Goal: Task Accomplishment & Management: Manage account settings

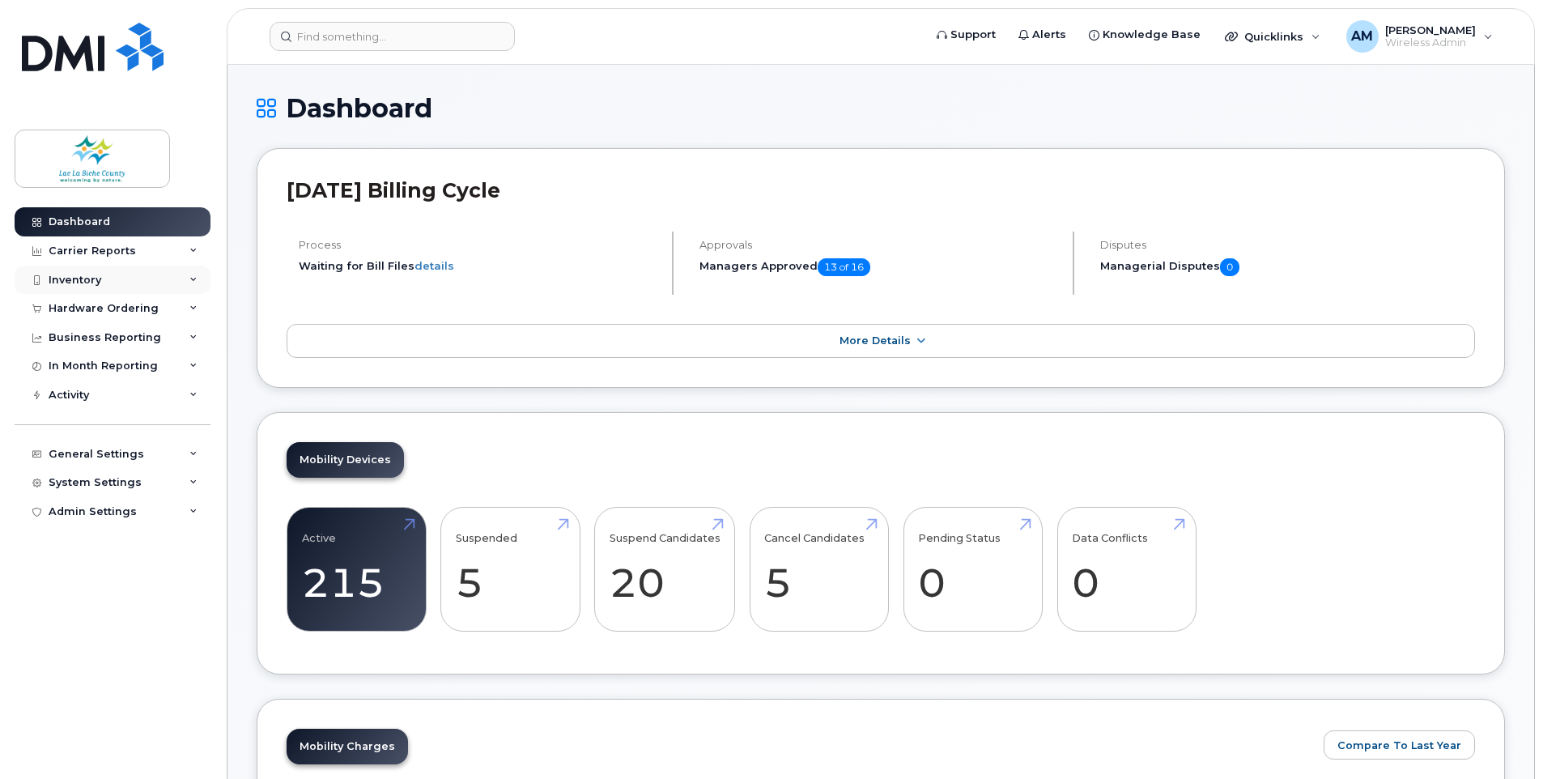
click at [112, 265] on div "Inventory" at bounding box center [113, 279] width 196 height 29
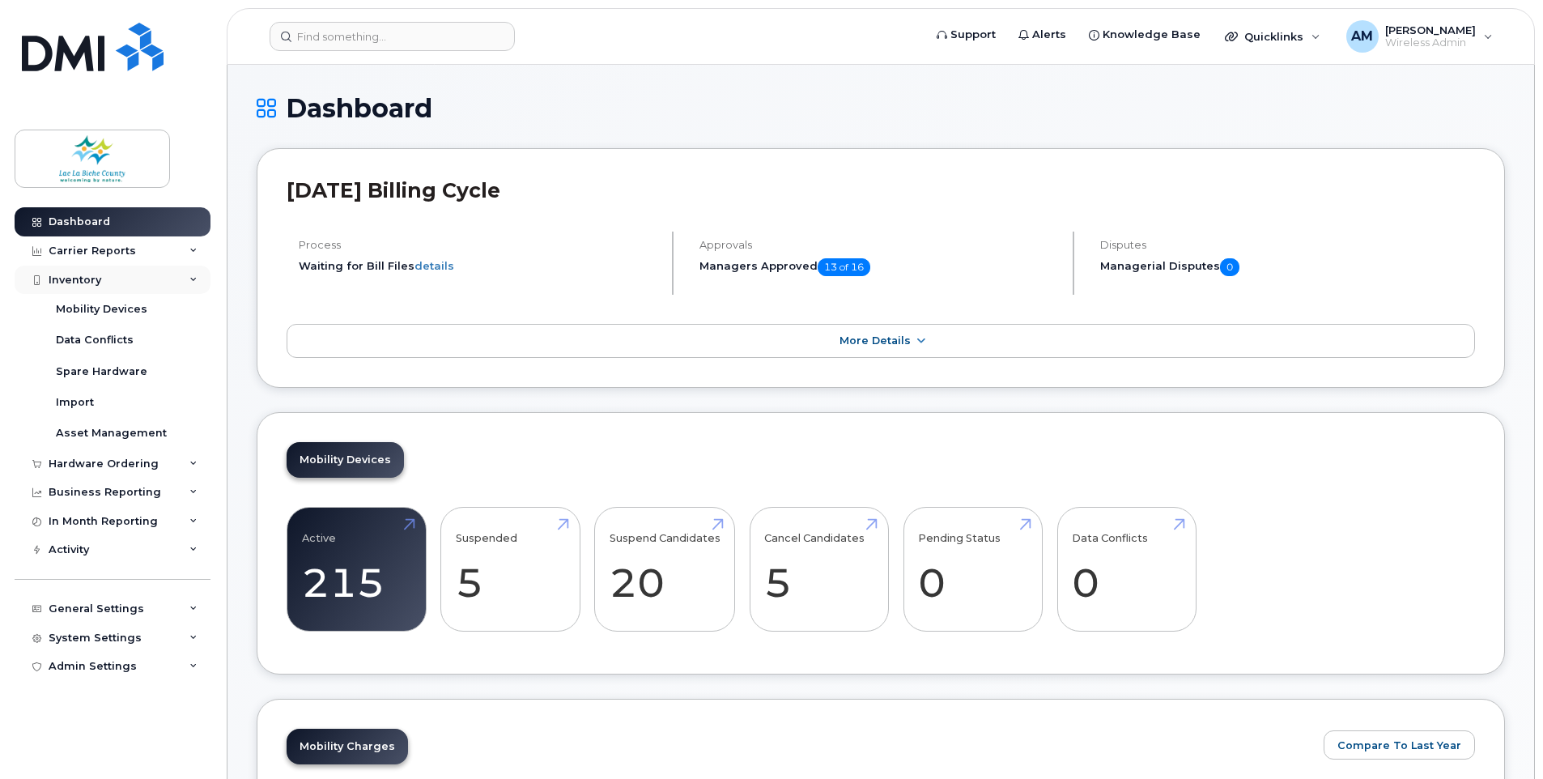
click at [141, 293] on div "Inventory" at bounding box center [113, 279] width 196 height 29
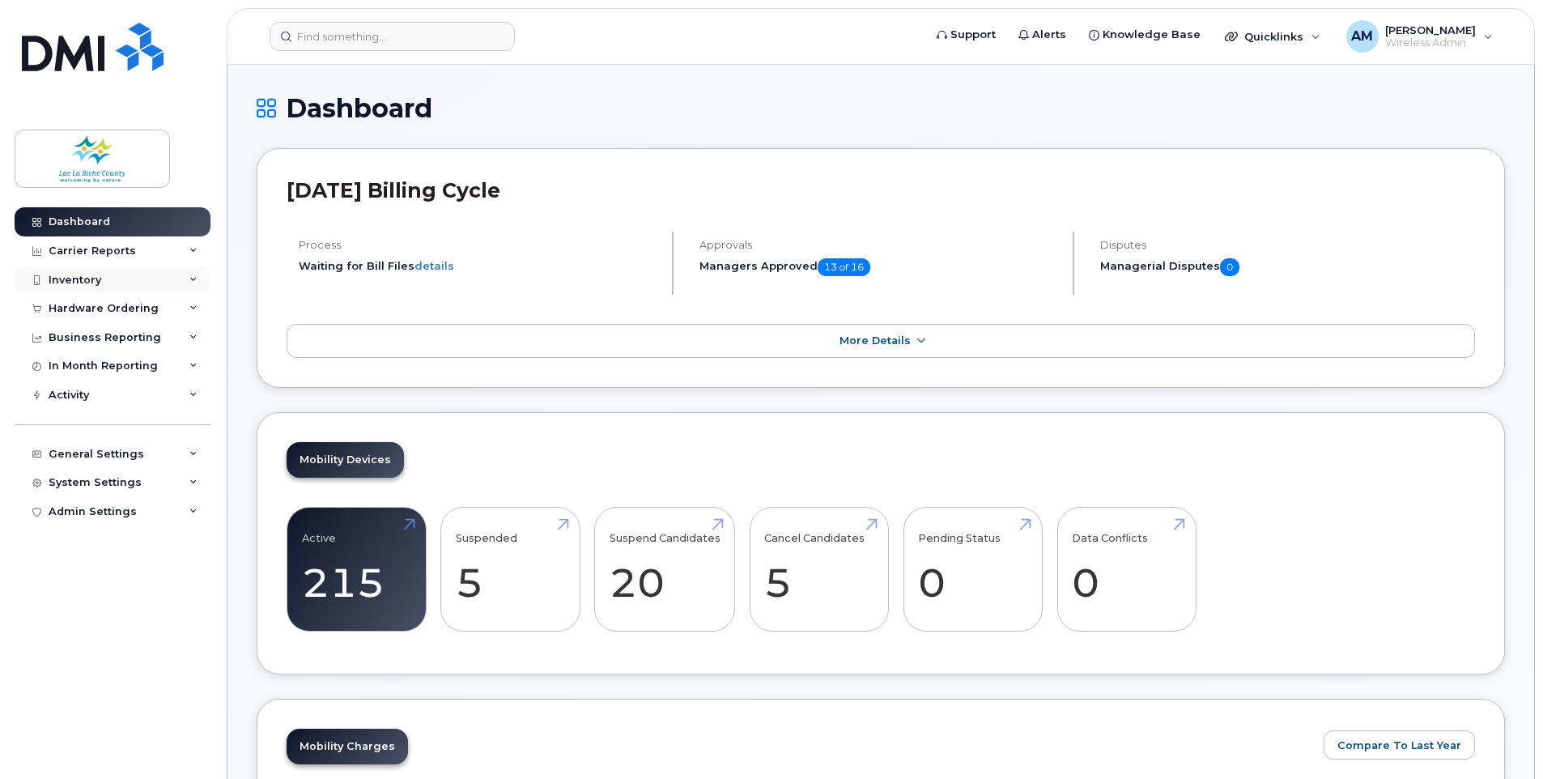
click at [124, 273] on div "Inventory" at bounding box center [113, 279] width 196 height 29
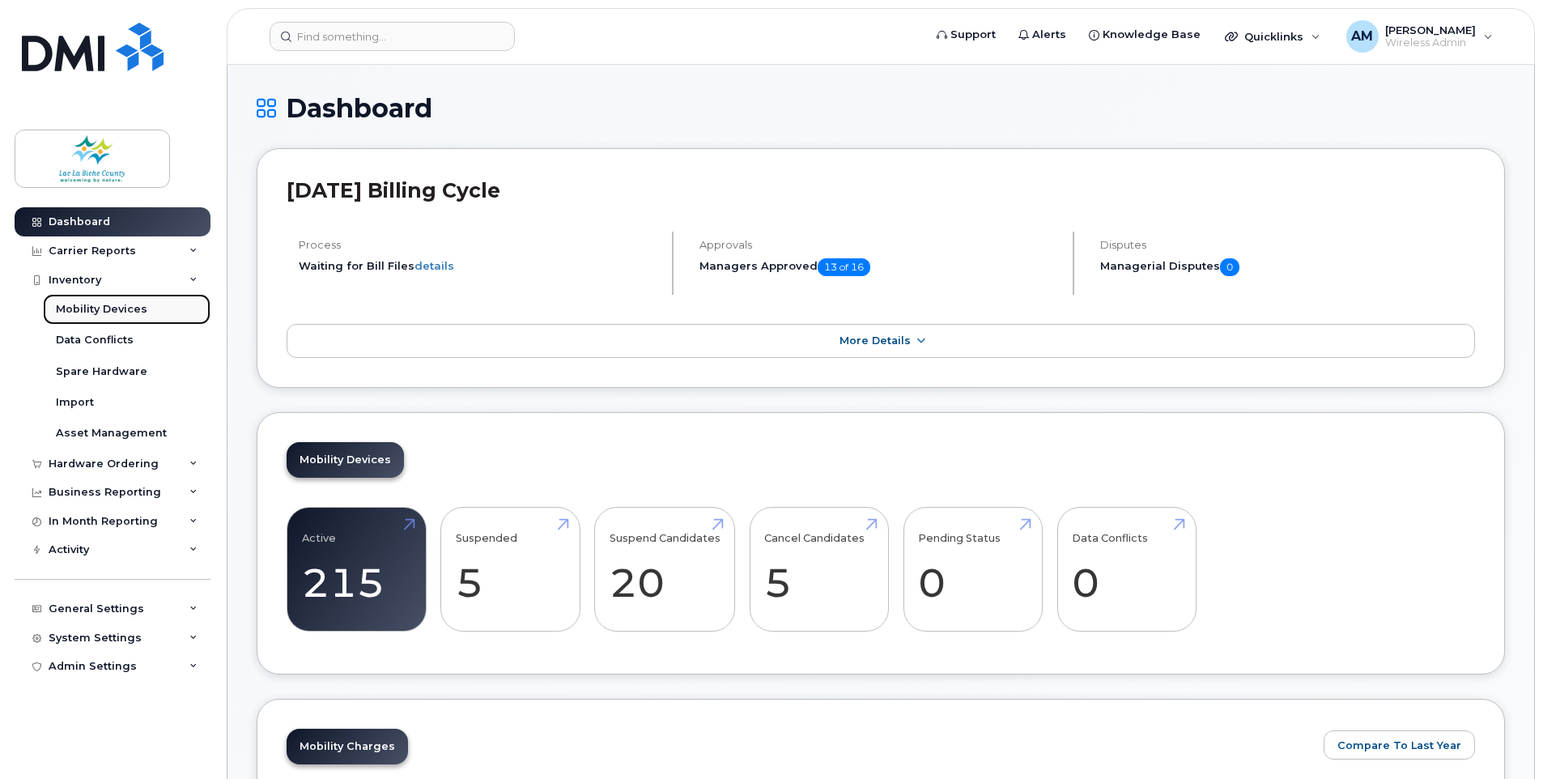
click at [111, 313] on div "Mobility Devices" at bounding box center [101, 309] width 91 height 15
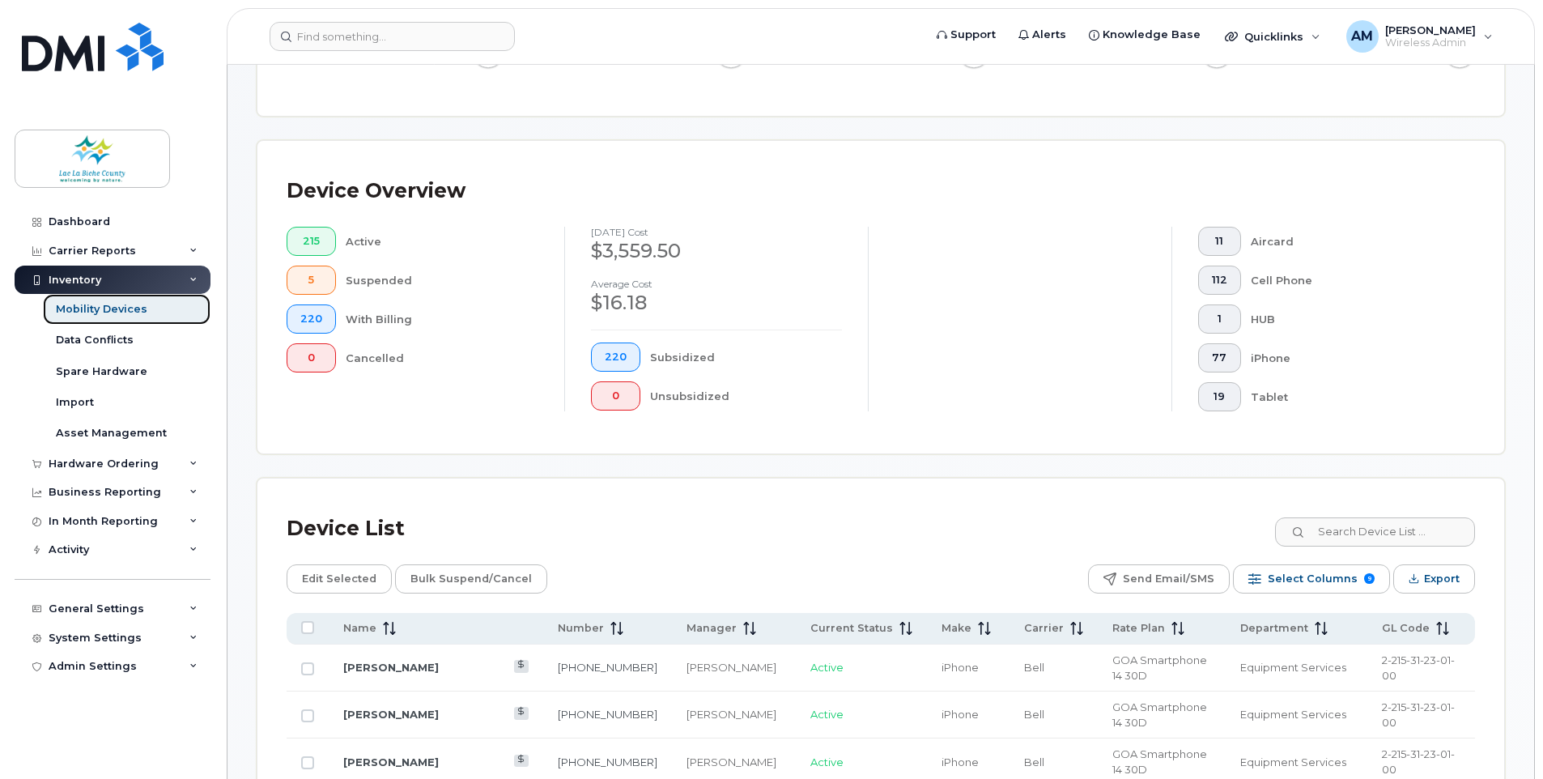
scroll to position [324, 0]
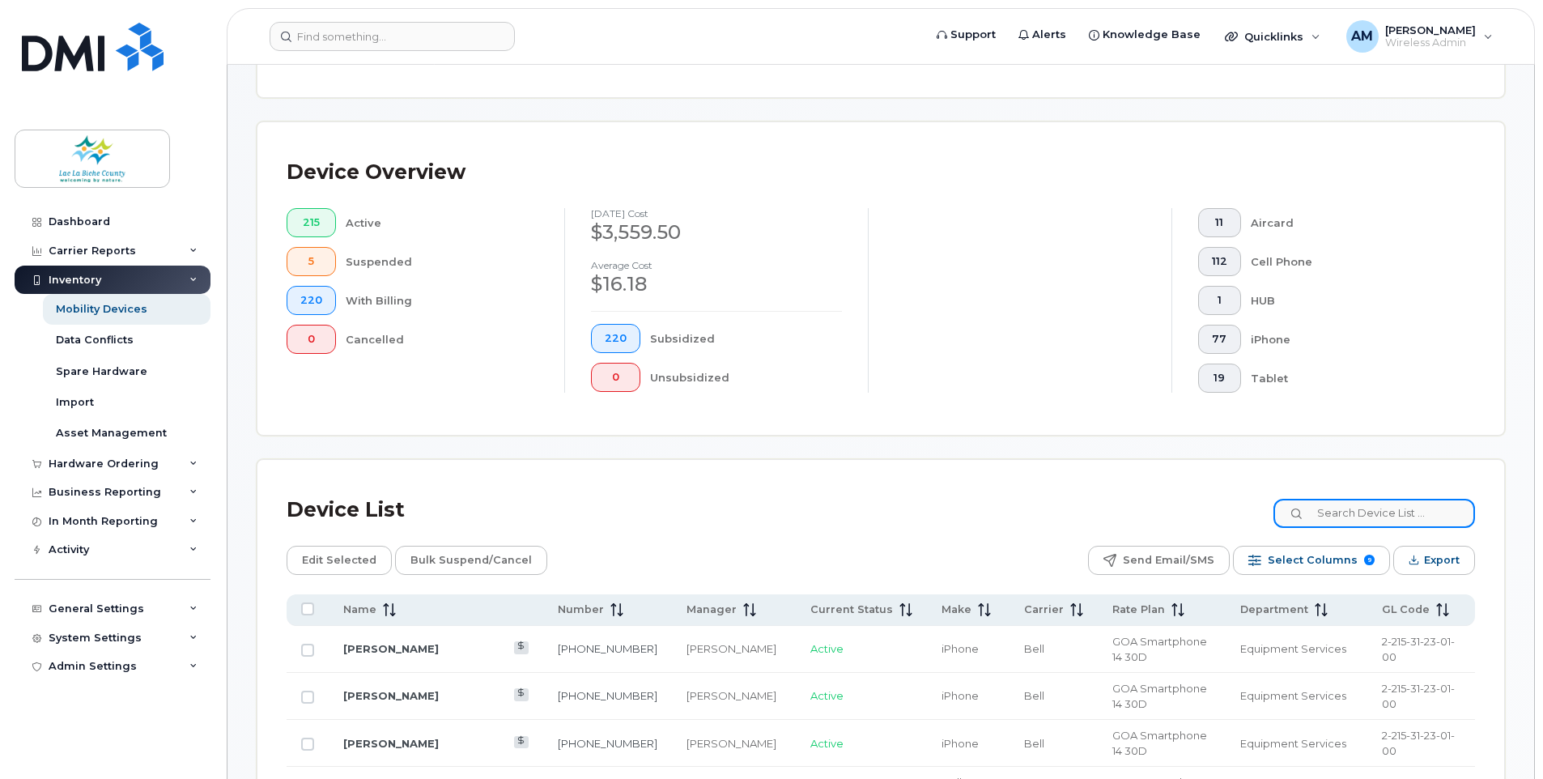
click at [1383, 507] on input at bounding box center [1374, 513] width 202 height 29
type input "jihad"
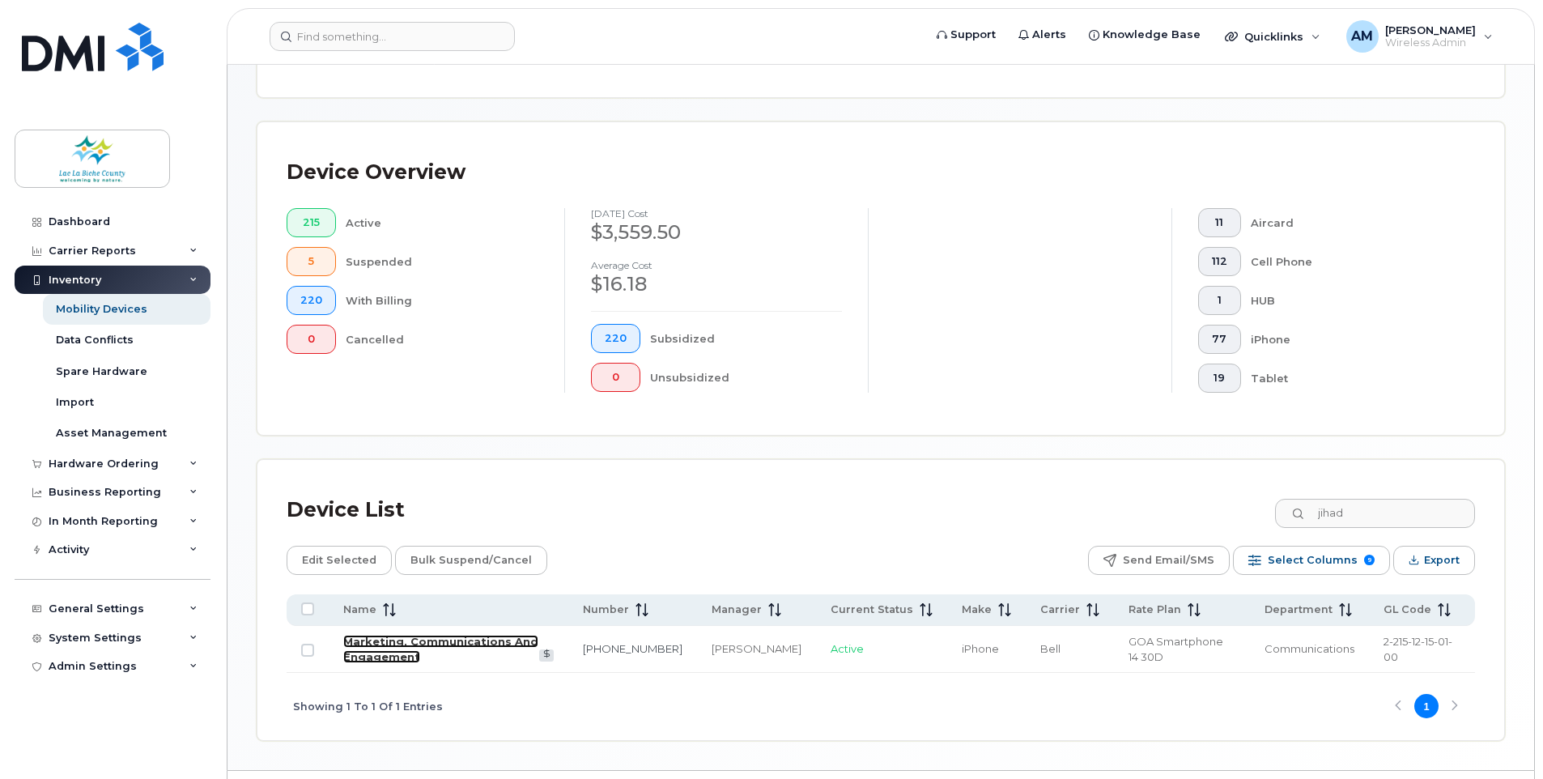
click at [449, 639] on link "Marketing, Communications And Engagement" at bounding box center [440, 648] width 195 height 28
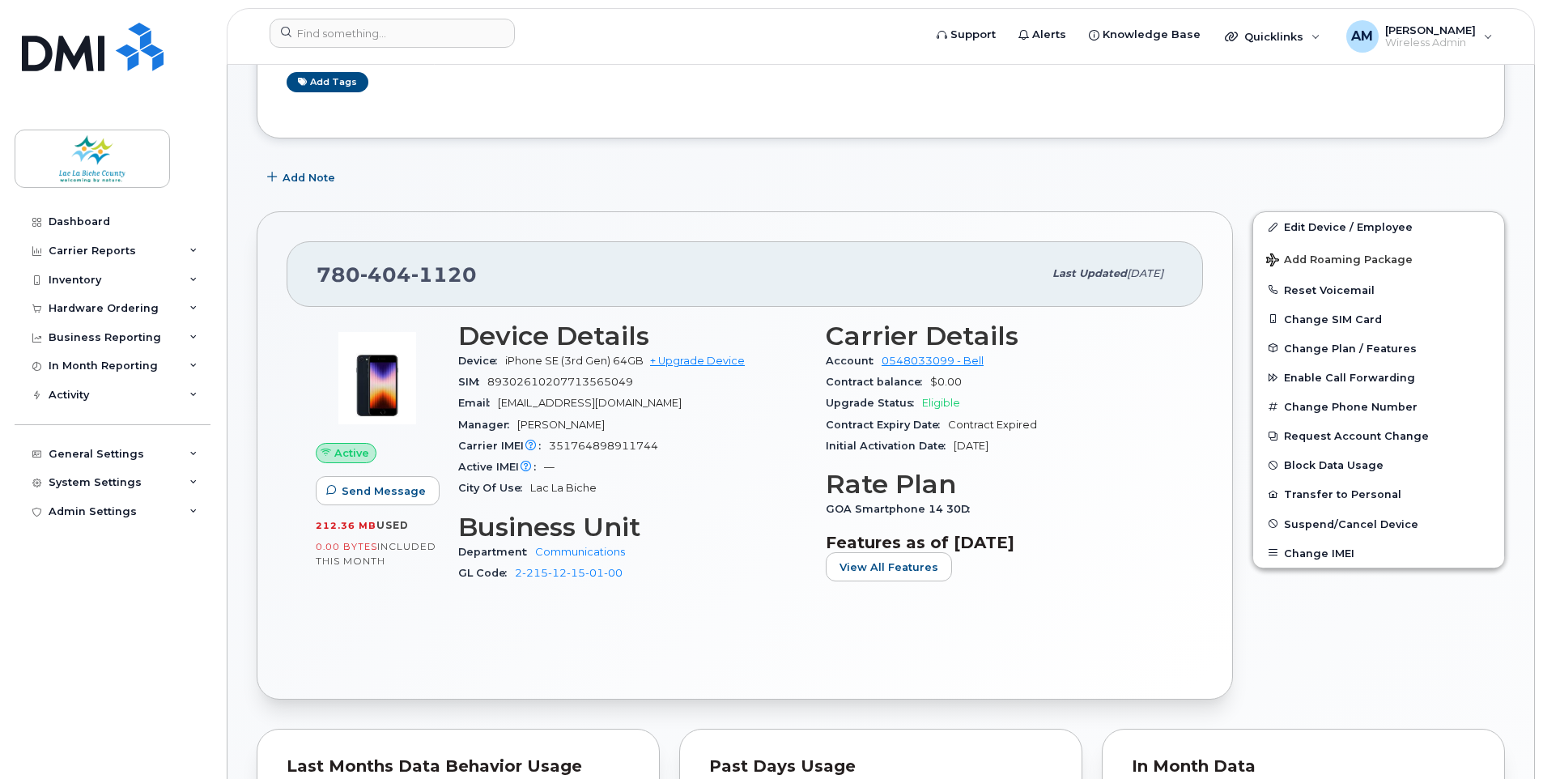
scroll to position [162, 0]
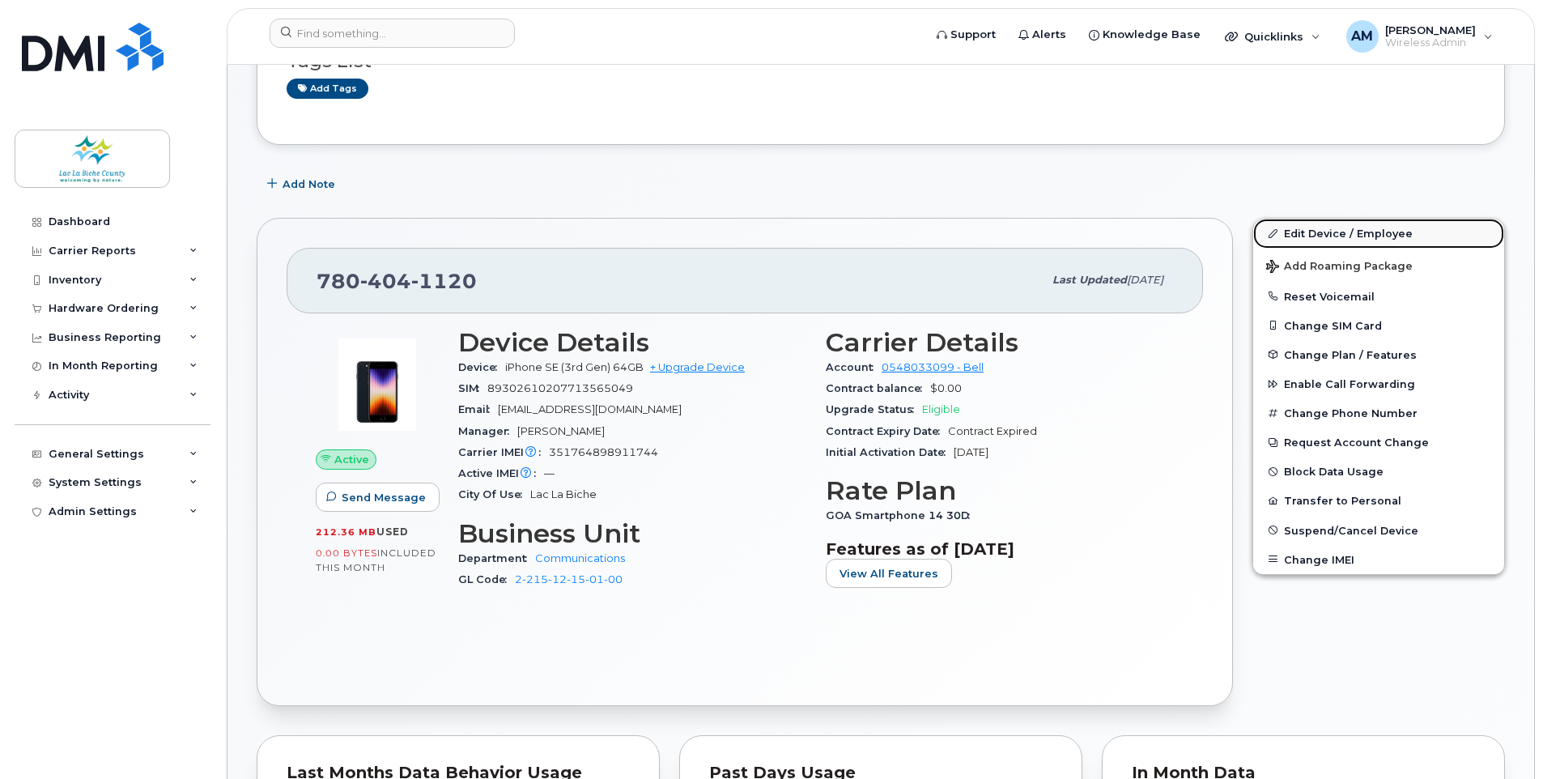
click at [1339, 237] on link "Edit Device / Employee" at bounding box center [1378, 233] width 251 height 29
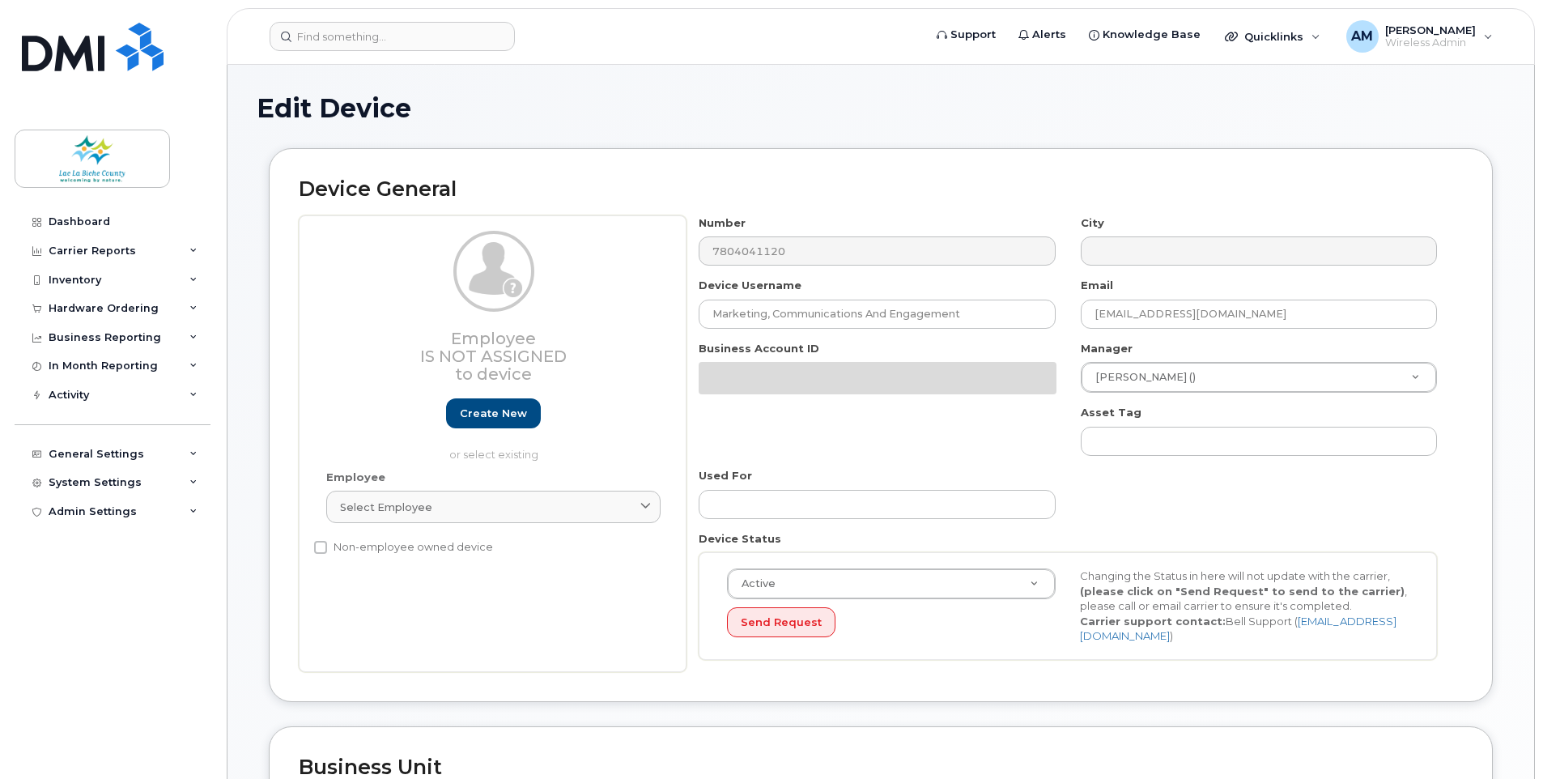
select select "29562167"
select select "29562168"
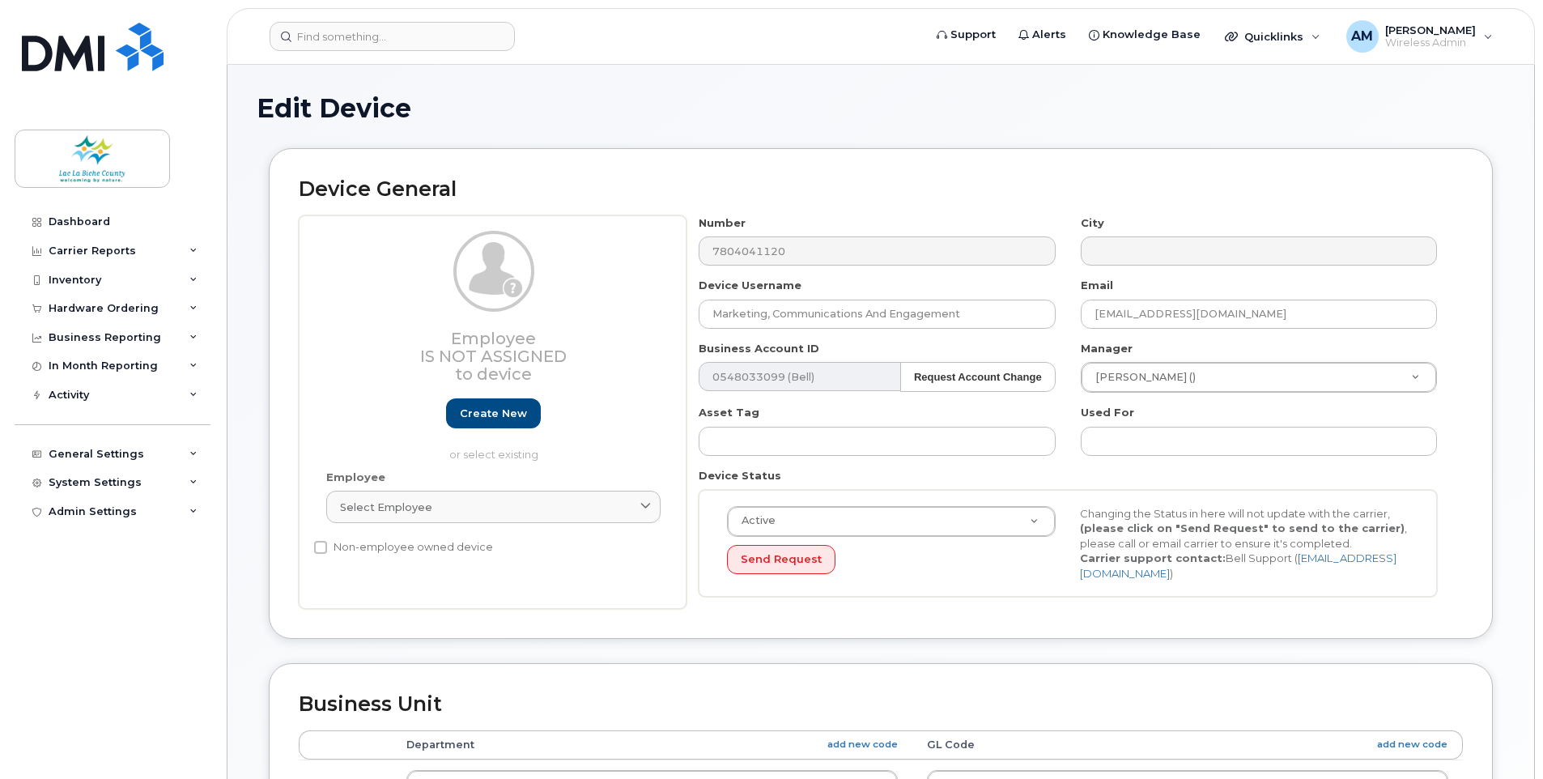
click at [1263, 121] on h1 "Edit Device" at bounding box center [881, 108] width 1248 height 28
click at [128, 268] on div "Inventory" at bounding box center [113, 279] width 196 height 29
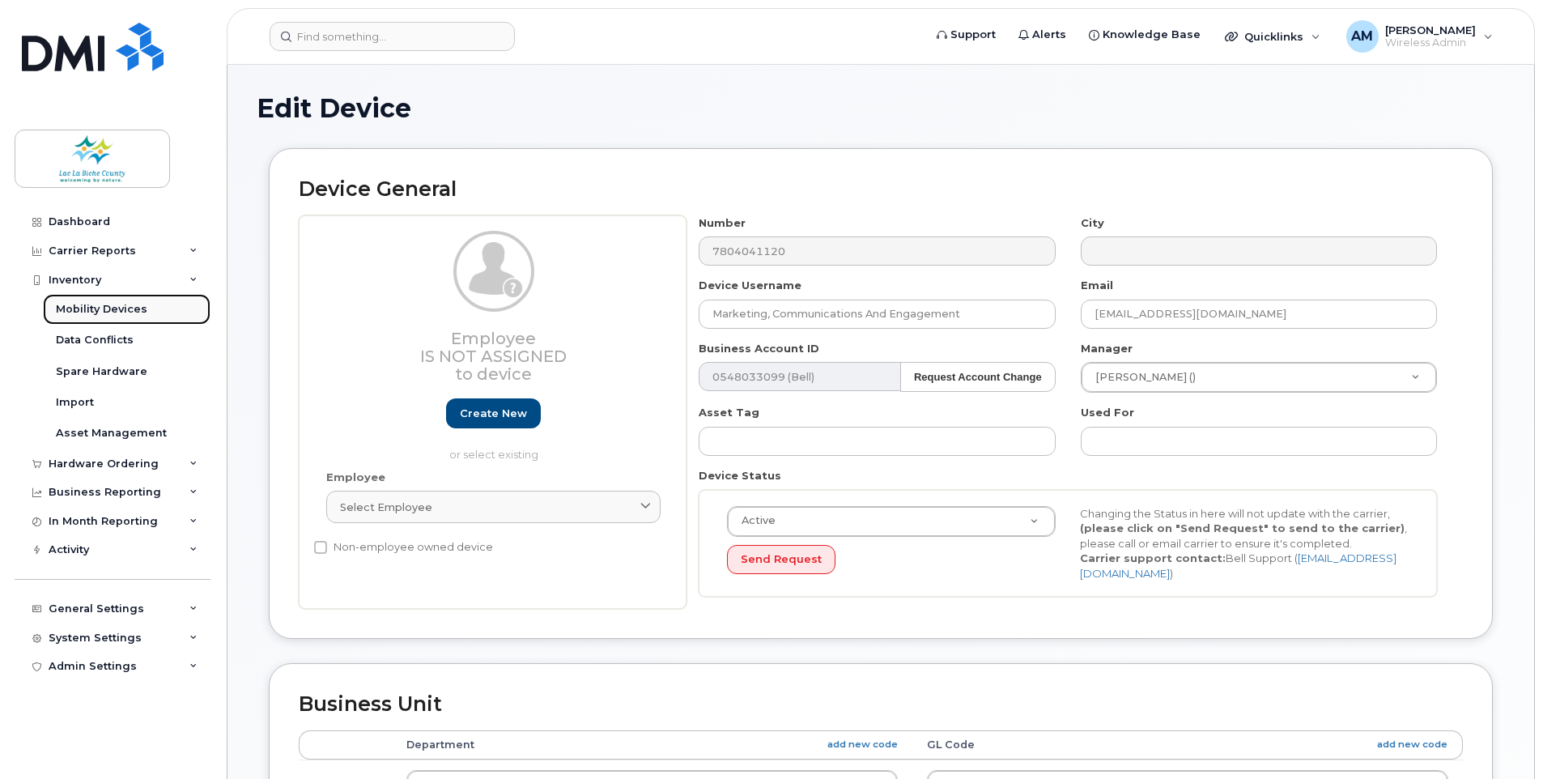
click at [111, 316] on div "Mobility Devices" at bounding box center [101, 309] width 91 height 15
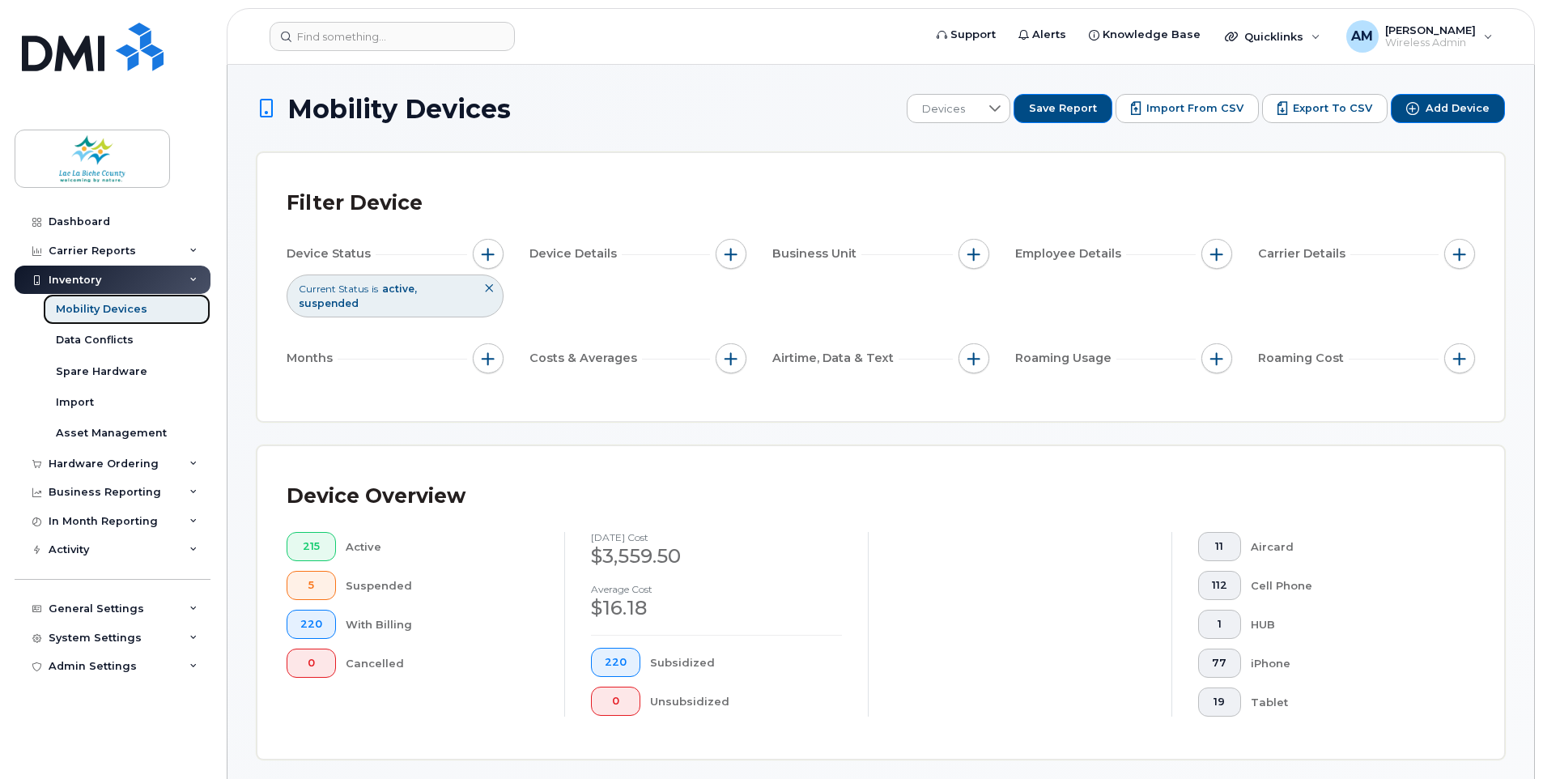
scroll to position [243, 0]
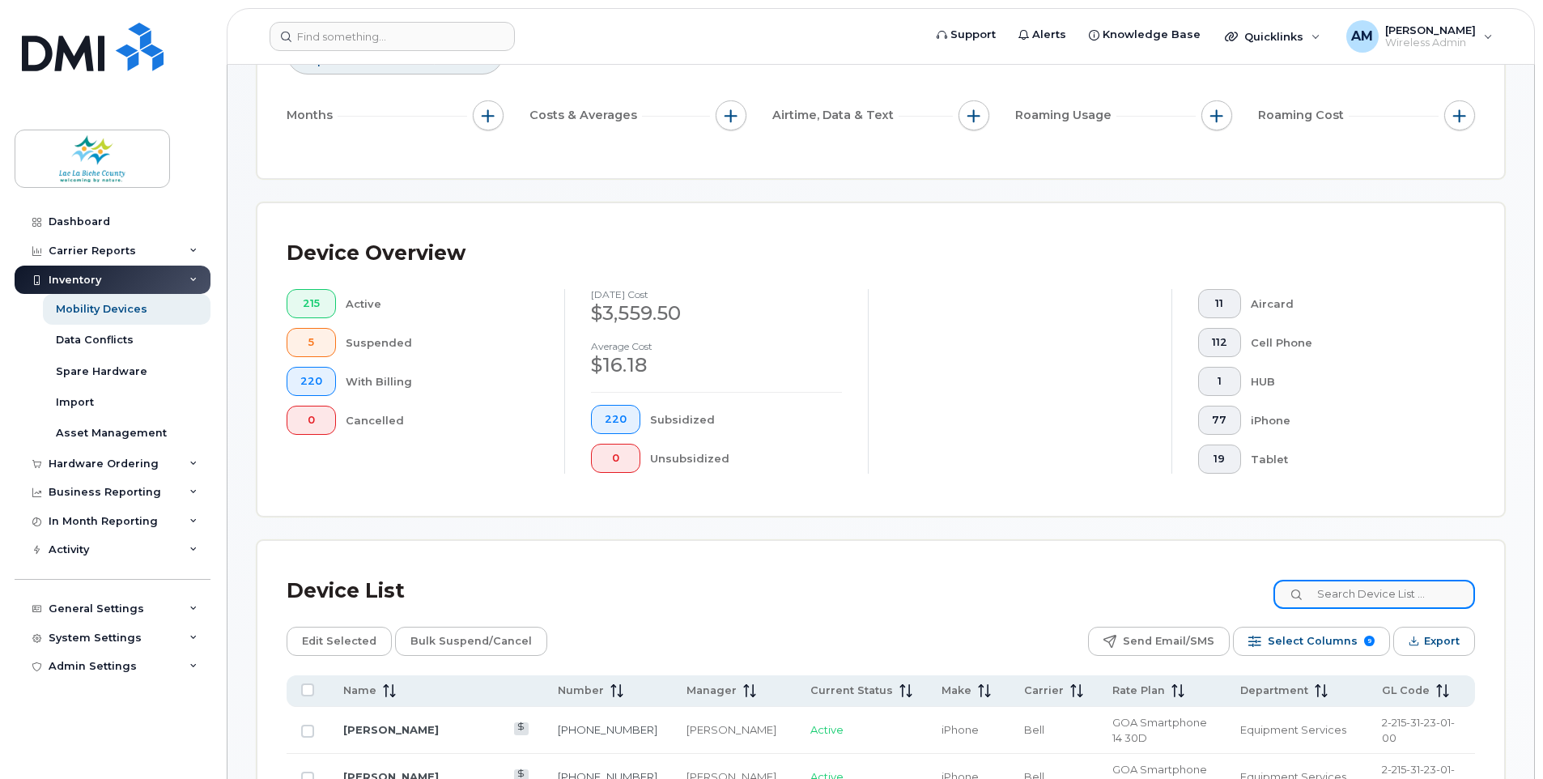
click at [1368, 584] on input at bounding box center [1374, 593] width 202 height 29
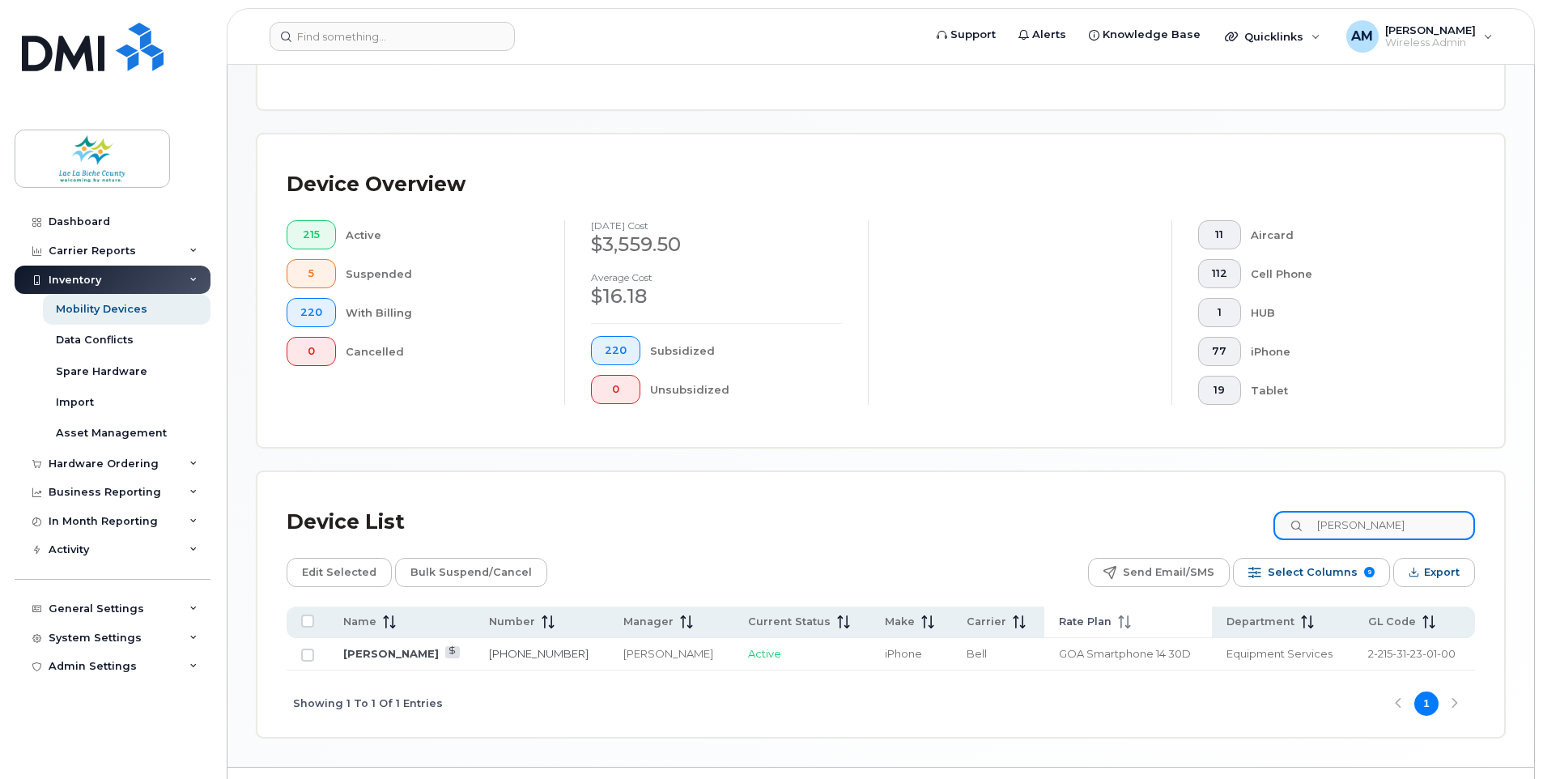
scroll to position [351, 0]
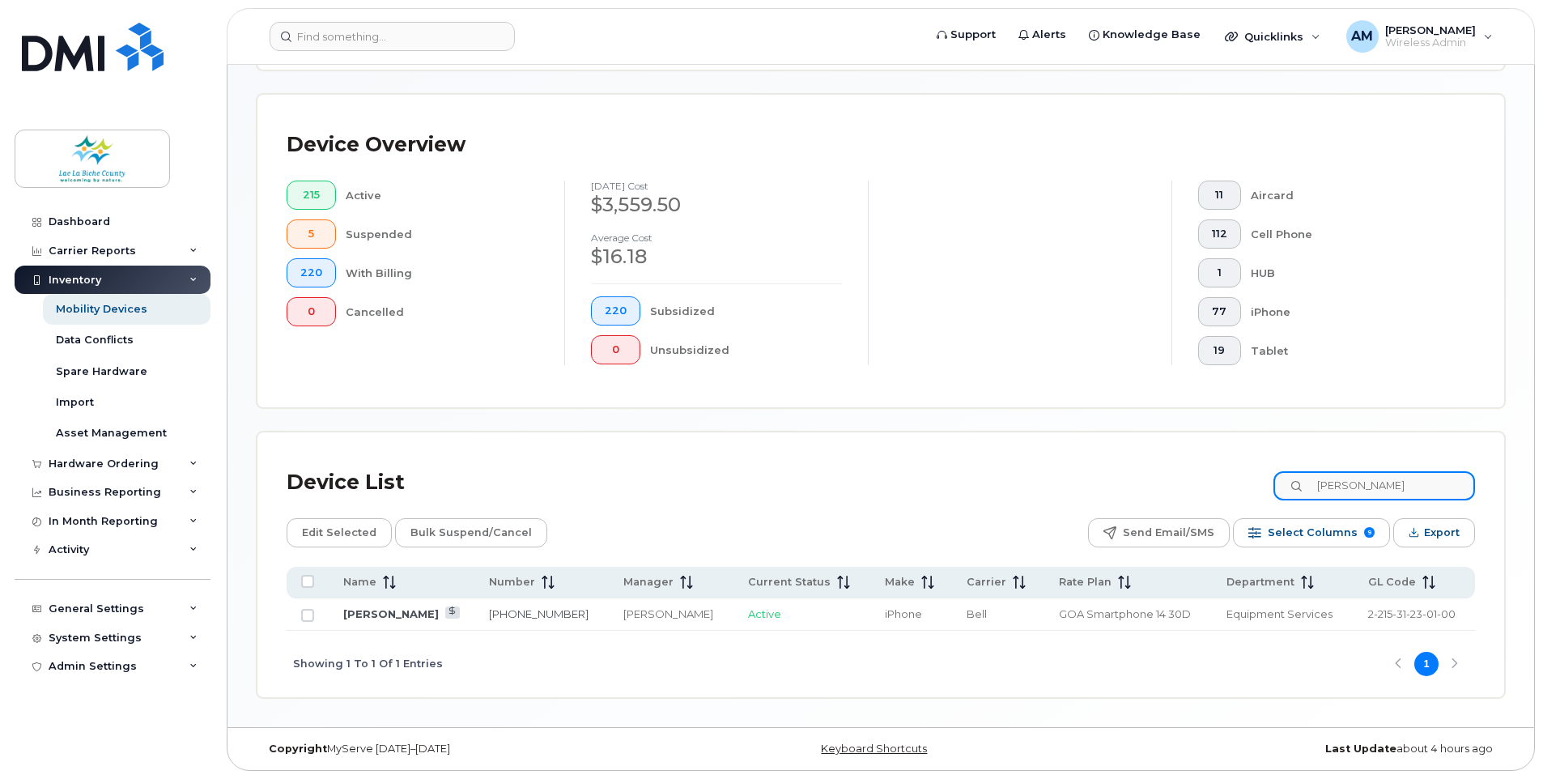
type input "kandra"
click at [953, 400] on div "Device Overview 215 Active 5 Suspended 220 With Billing 0 Cancelled August 2025…" at bounding box center [880, 251] width 1246 height 312
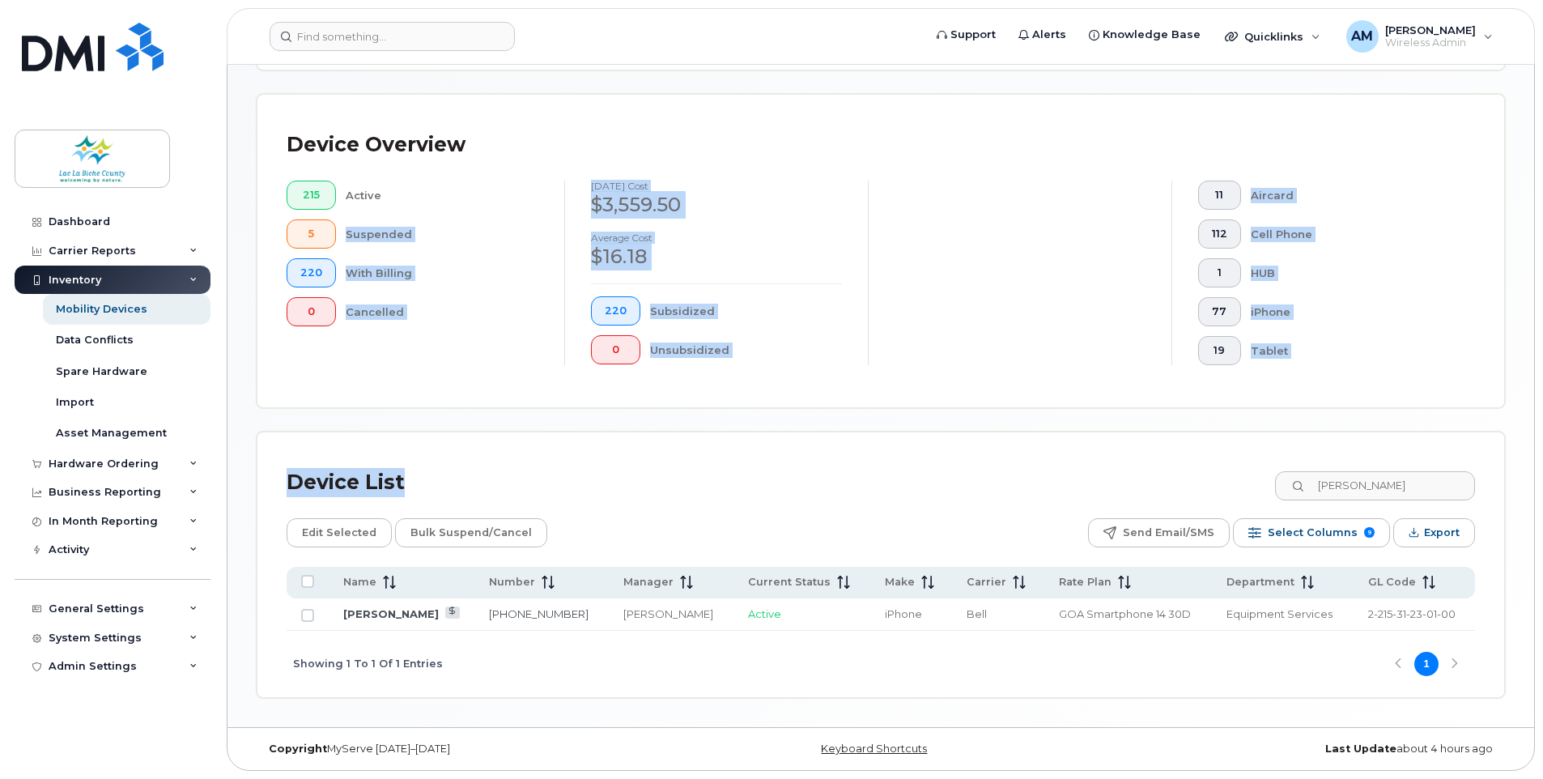
drag, startPoint x: 1395, startPoint y: 420, endPoint x: 278, endPoint y: 197, distance: 1139.6
click at [278, 197] on div "Mobility Devices Devices Save Report Import from CSV Export to CSV Add Device F…" at bounding box center [881, 220] width 1248 height 955
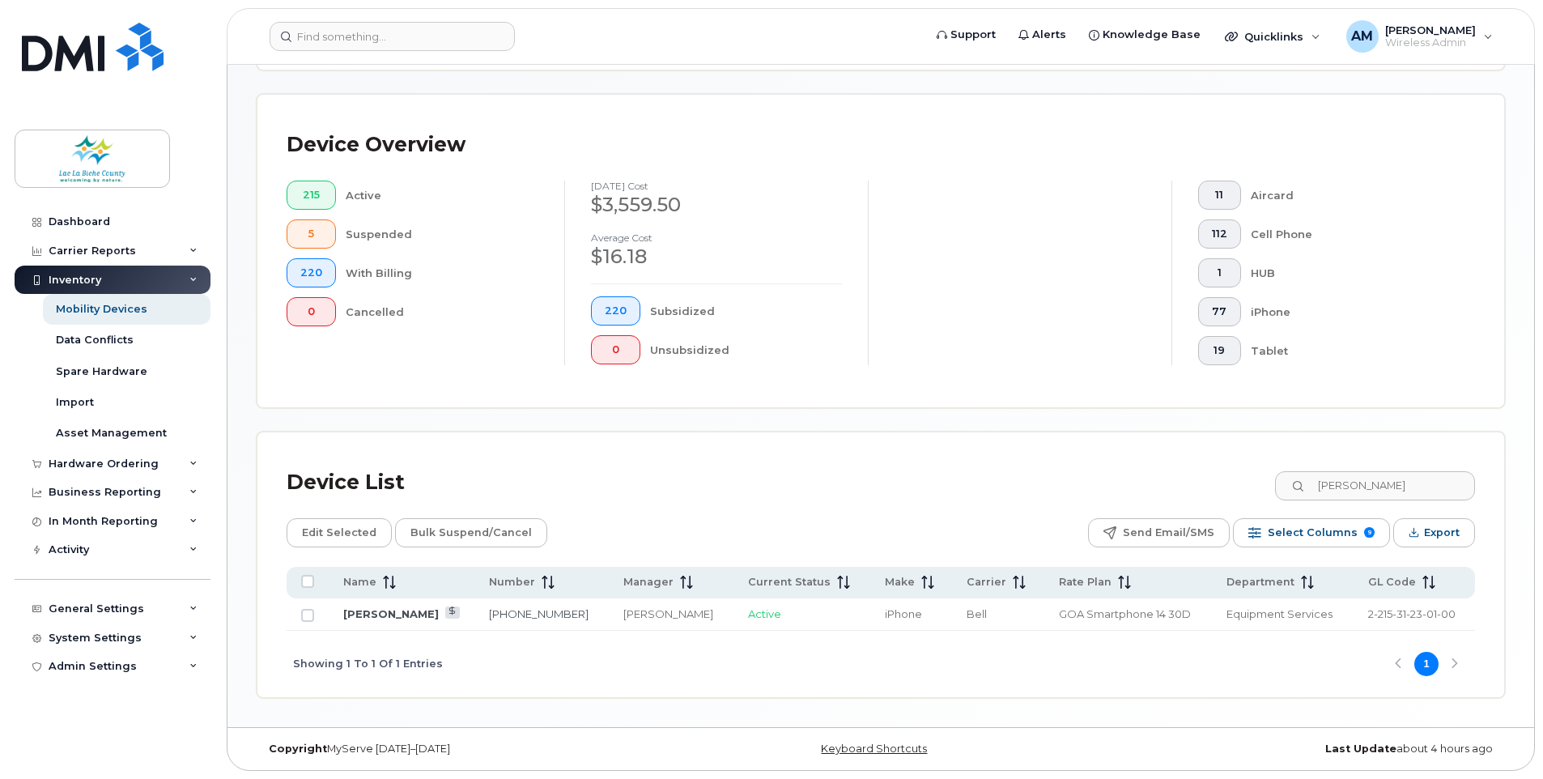
drag, startPoint x: 278, startPoint y: 197, endPoint x: 269, endPoint y: 159, distance: 39.7
click at [269, 159] on div "Device Overview 215 Active 5 Suspended 220 With Billing 0 Cancelled August 2025…" at bounding box center [880, 251] width 1246 height 312
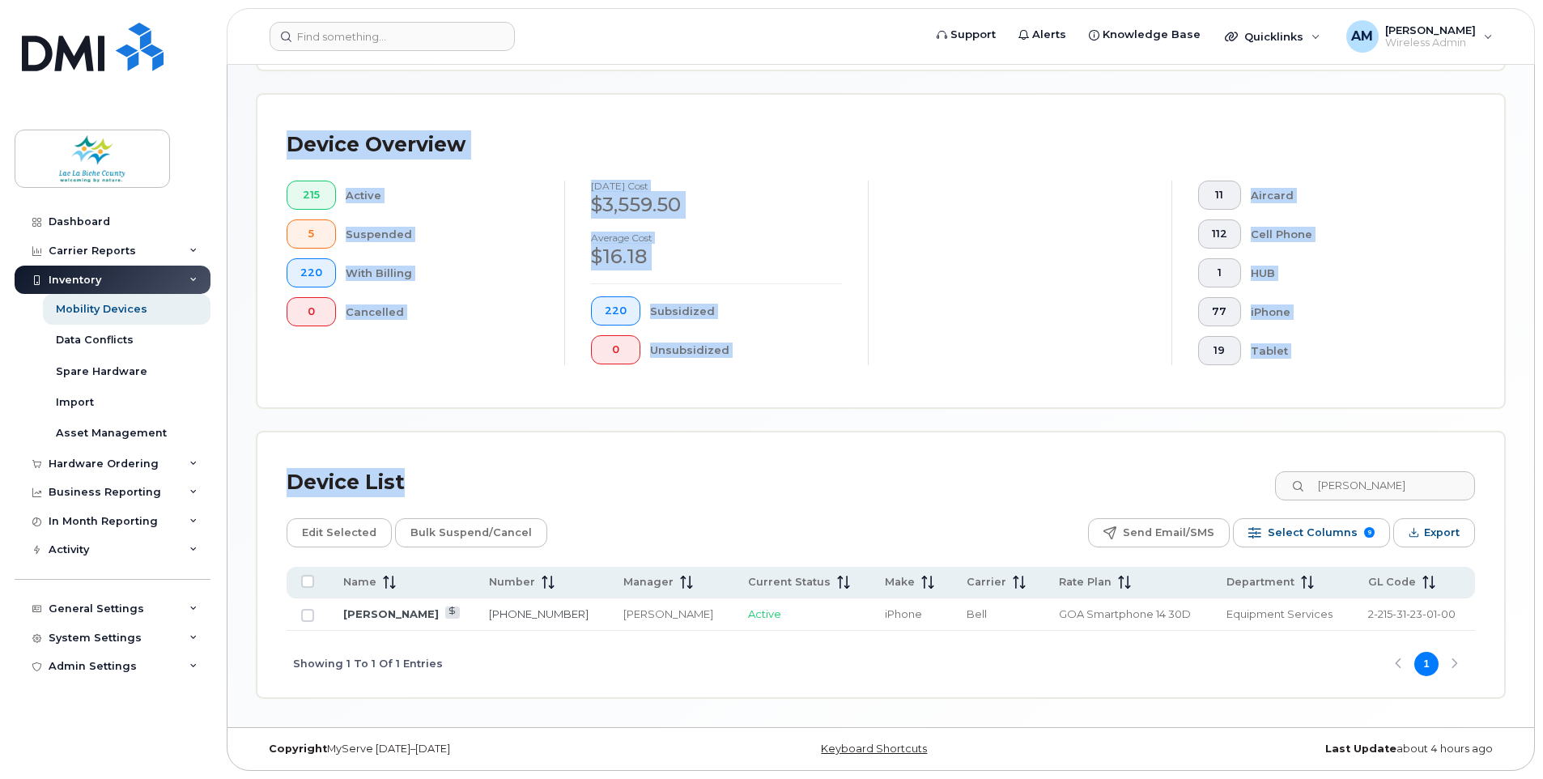
drag, startPoint x: 290, startPoint y: 148, endPoint x: 1307, endPoint y: 408, distance: 1049.9
click at [1307, 408] on div "Device Overview 215 Active 5 Suspended 220 With Billing 0 Cancelled August 2025…" at bounding box center [881, 251] width 1248 height 314
drag, startPoint x: 1307, startPoint y: 408, endPoint x: 1459, endPoint y: 405, distance: 152.2
click at [1459, 405] on div "Device Overview 215 Active 5 Suspended 220 With Billing 0 Cancelled August 2025…" at bounding box center [880, 251] width 1246 height 312
